Goal: Transaction & Acquisition: Book appointment/travel/reservation

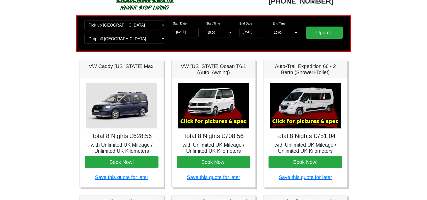
scroll to position [50, 0]
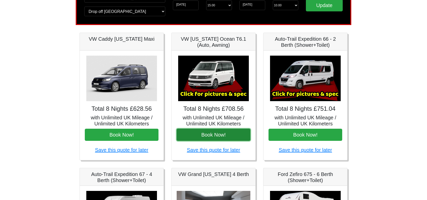
click at [216, 134] on button "Book Now!" at bounding box center [214, 134] width 74 height 12
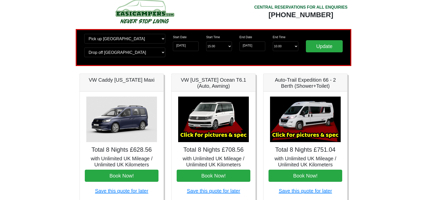
scroll to position [0, 0]
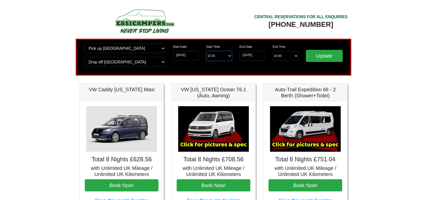
click at [212, 56] on select "Start Time 15.00 -------- 11.00 am (Saturday & Sunday Only) 12.00 pm (Saturday)…" at bounding box center [219, 56] width 26 height 10
select select "14.00"
click at [206, 51] on select "Start Time 15.00 -------- 11.00 am (Saturday & Sunday Only) 12.00 pm (Saturday)…" at bounding box center [219, 56] width 26 height 10
click at [276, 54] on select "End Time 10.00 -------- 08.00 am 09.00 am 10.00 am 11.00 am (Sunday Only)" at bounding box center [286, 56] width 26 height 10
drag, startPoint x: 359, startPoint y: 87, endPoint x: 359, endPoint y: 79, distance: 7.3
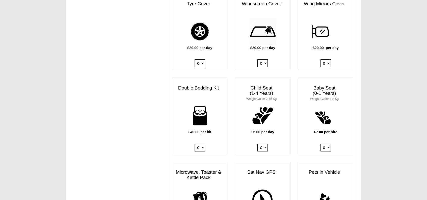
scroll to position [505, 0]
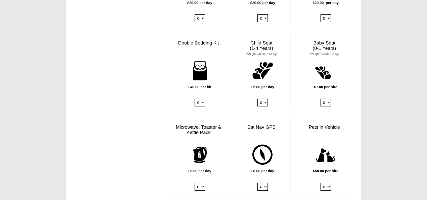
click at [202, 98] on select "0 1 2 3 4" at bounding box center [200, 102] width 10 height 8
select select "Double Bedding Kit x QTY 2 @ 40.00 GBP per kit."
click at [195, 98] on select "0 1 2 3 4" at bounding box center [200, 102] width 10 height 8
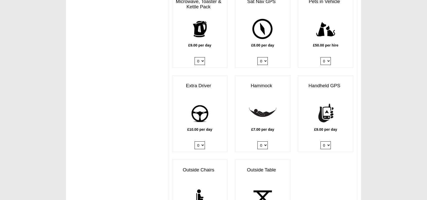
scroll to position [631, 0]
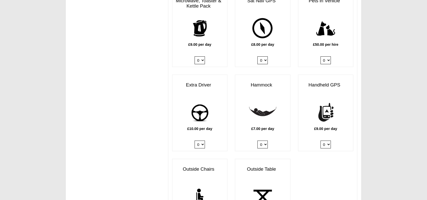
click at [203, 140] on select "0 1" at bounding box center [200, 144] width 10 height 8
select select "Extra Driver x QTY 1 @ 10.00 GBP per day."
click at [195, 140] on select "0 1" at bounding box center [200, 144] width 10 height 8
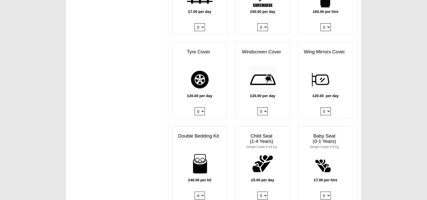
scroll to position [353, 0]
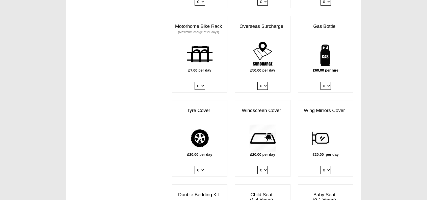
click at [328, 82] on select "0 1" at bounding box center [326, 86] width 10 height 8
select select "Gas Bottle x QTY 1 @ 60.00 GBP per hire."
click at [321, 82] on select "0 1" at bounding box center [326, 86] width 10 height 8
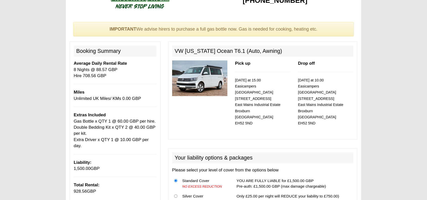
scroll to position [0, 0]
